Goal: Information Seeking & Learning: Learn about a topic

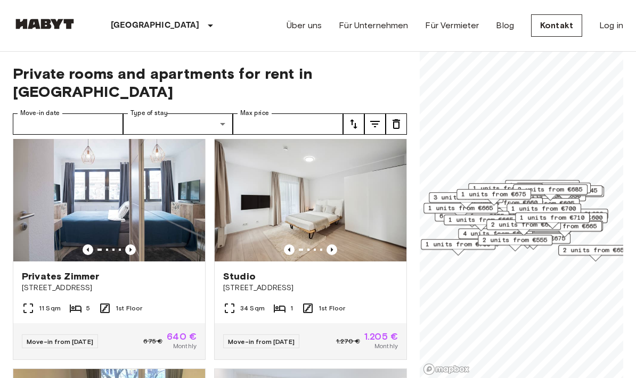
scroll to position [506, 0]
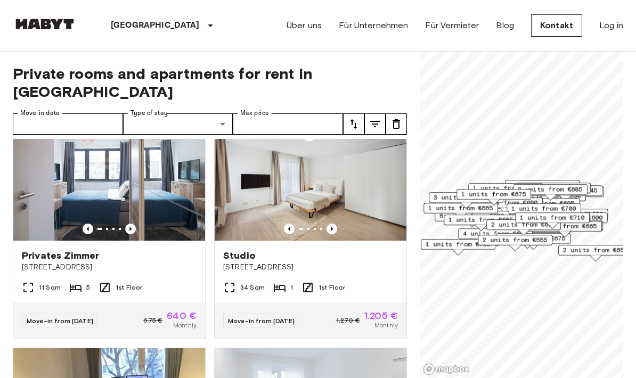
click at [269, 187] on img at bounding box center [310, 177] width 192 height 128
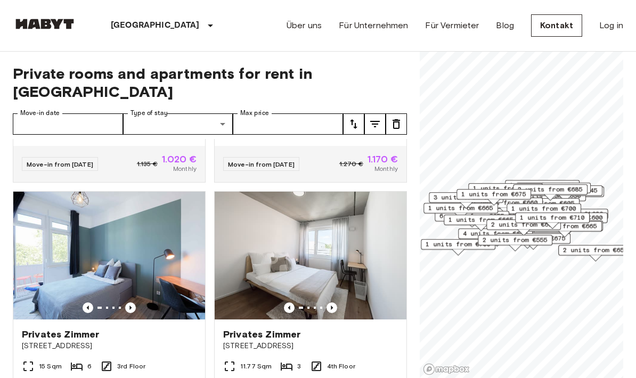
scroll to position [1171, 0]
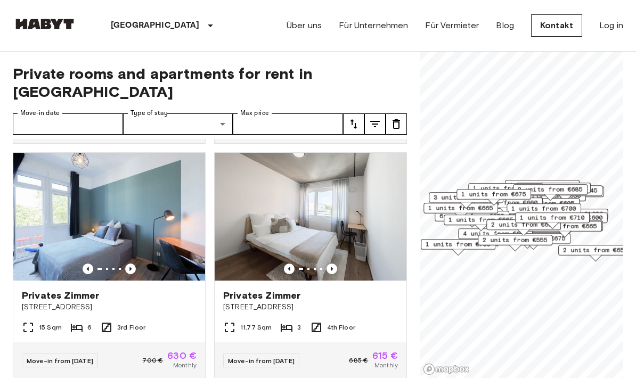
click at [78, 213] on img at bounding box center [109, 217] width 192 height 128
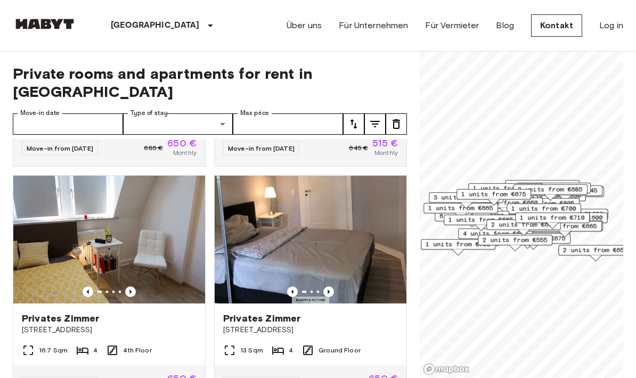
click at [318, 20] on link "Über uns" at bounding box center [303, 25] width 35 height 13
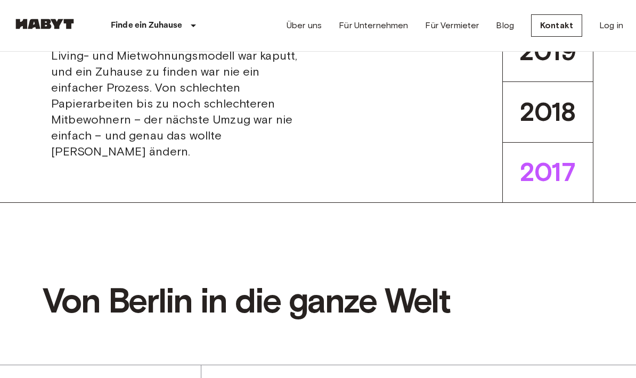
scroll to position [478, 0]
click at [432, 23] on link "Für Vermieter" at bounding box center [452, 25] width 54 height 13
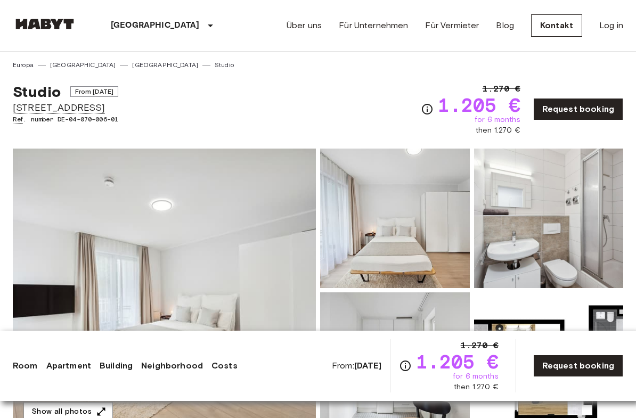
click at [113, 265] on img at bounding box center [164, 289] width 303 height 283
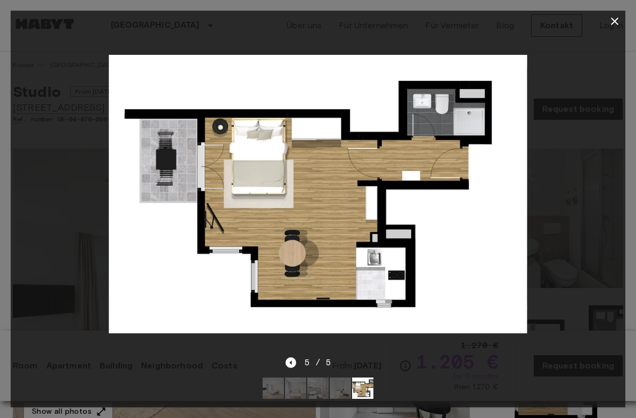
click at [610, 18] on icon "button" at bounding box center [614, 21] width 13 height 13
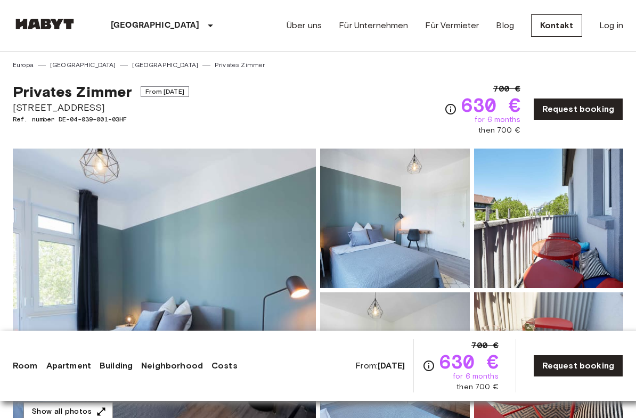
click at [108, 235] on img at bounding box center [164, 289] width 303 height 283
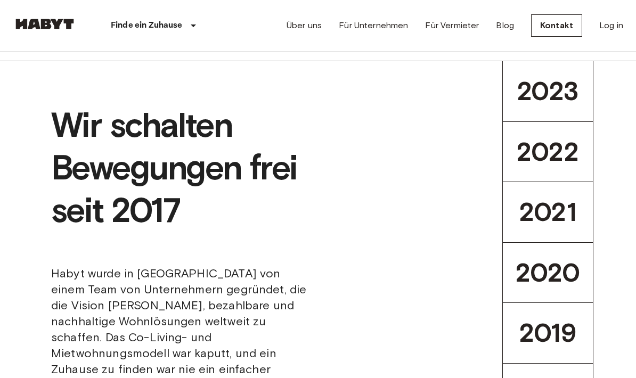
click at [363, 28] on link "Für Unternehmen" at bounding box center [373, 25] width 69 height 13
click at [295, 29] on link "Über uns" at bounding box center [303, 25] width 35 height 13
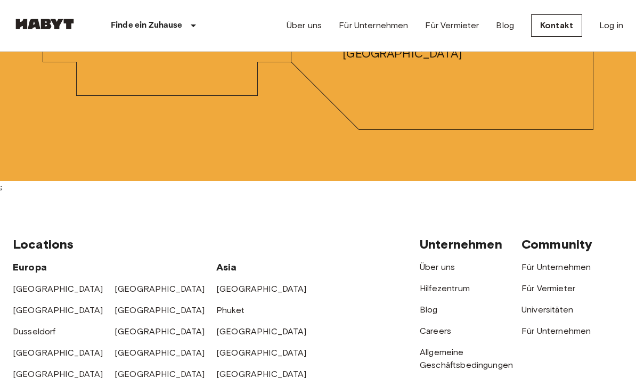
scroll to position [3598, 0]
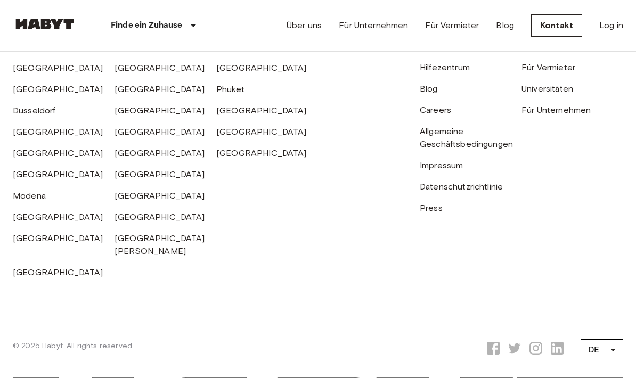
click at [435, 161] on link "Impressum" at bounding box center [440, 166] width 43 height 10
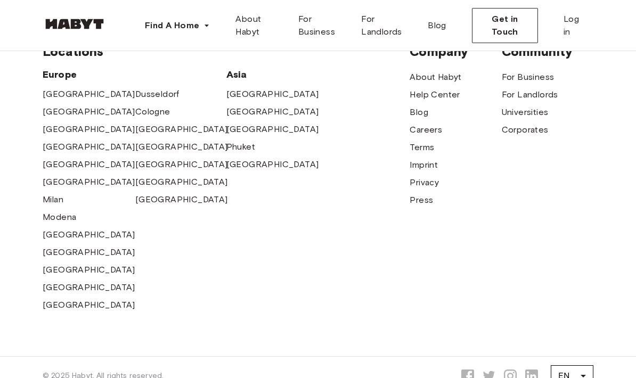
scroll to position [482, 0]
